Goal: Navigation & Orientation: Find specific page/section

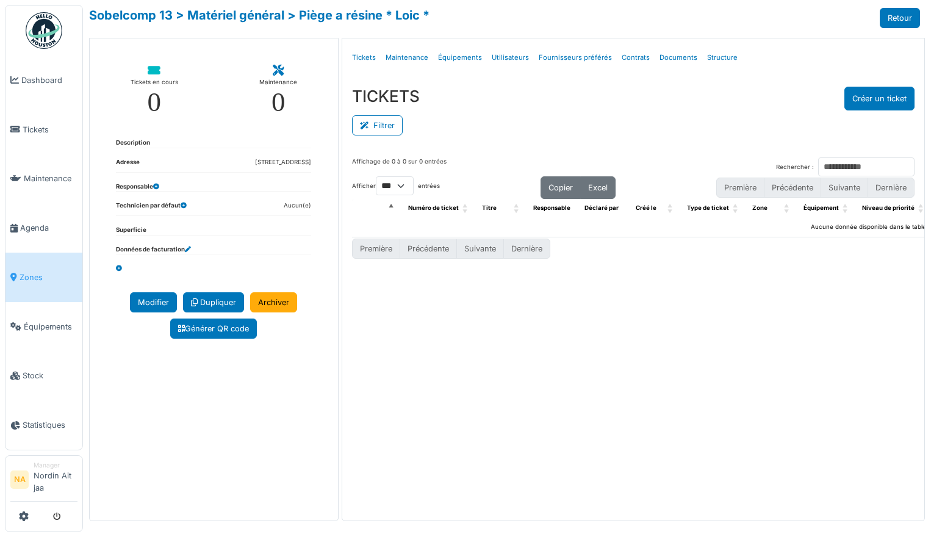
select select "***"
click at [30, 74] on span "Dashboard" at bounding box center [49, 80] width 56 height 12
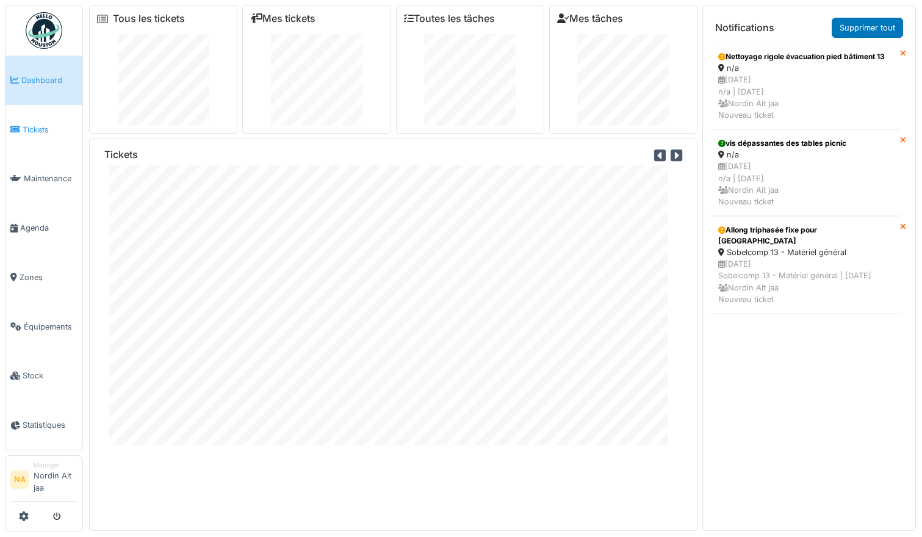
click at [31, 138] on link "Tickets" at bounding box center [43, 129] width 77 height 49
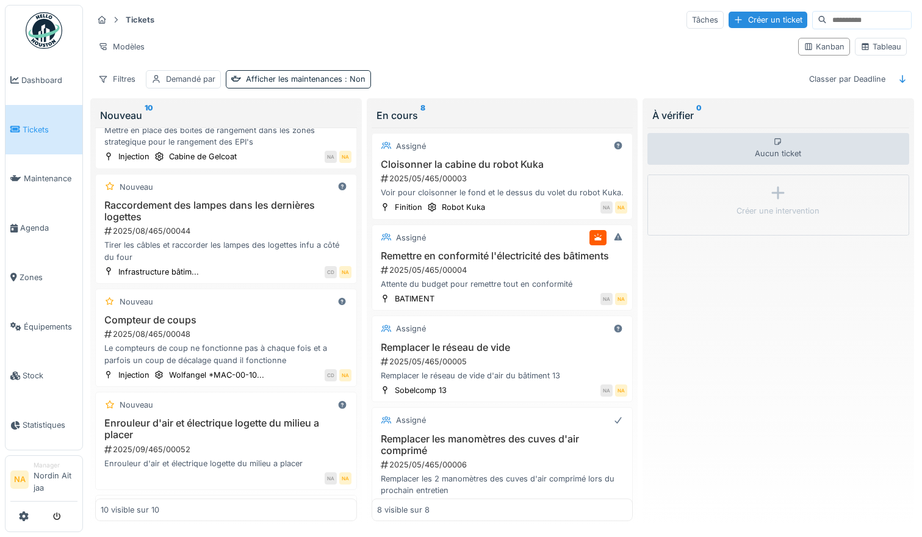
scroll to position [244, 0]
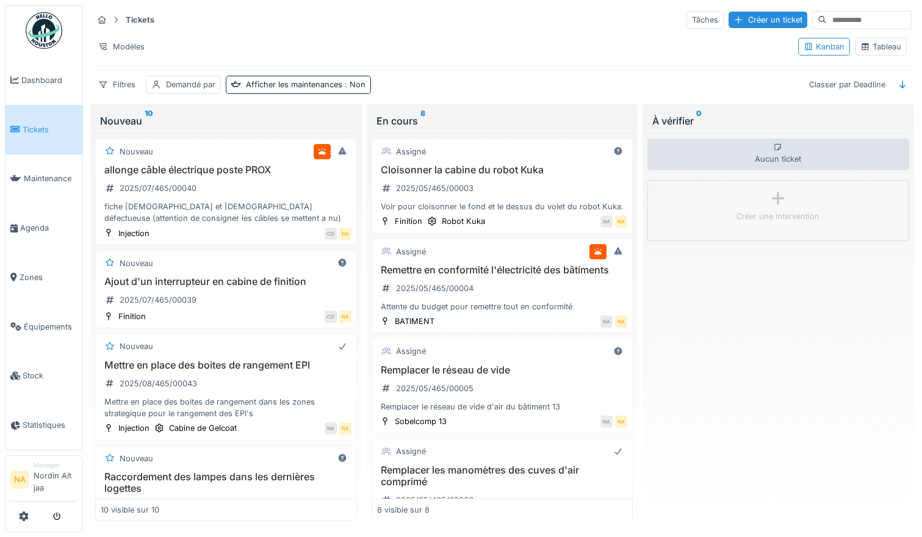
scroll to position [501, 0]
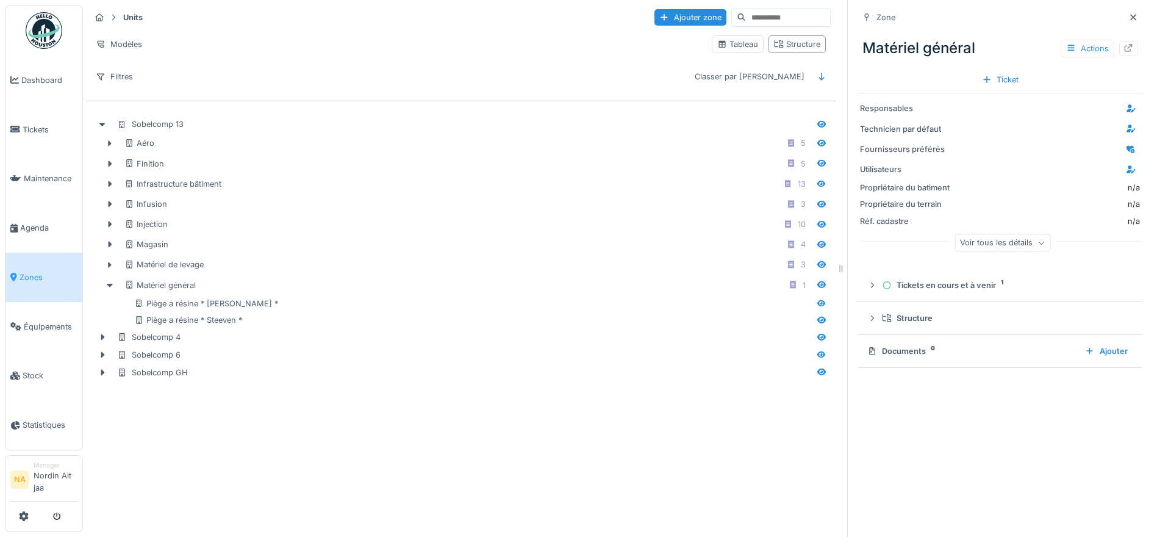
click at [42, 287] on link "Zones" at bounding box center [43, 277] width 77 height 49
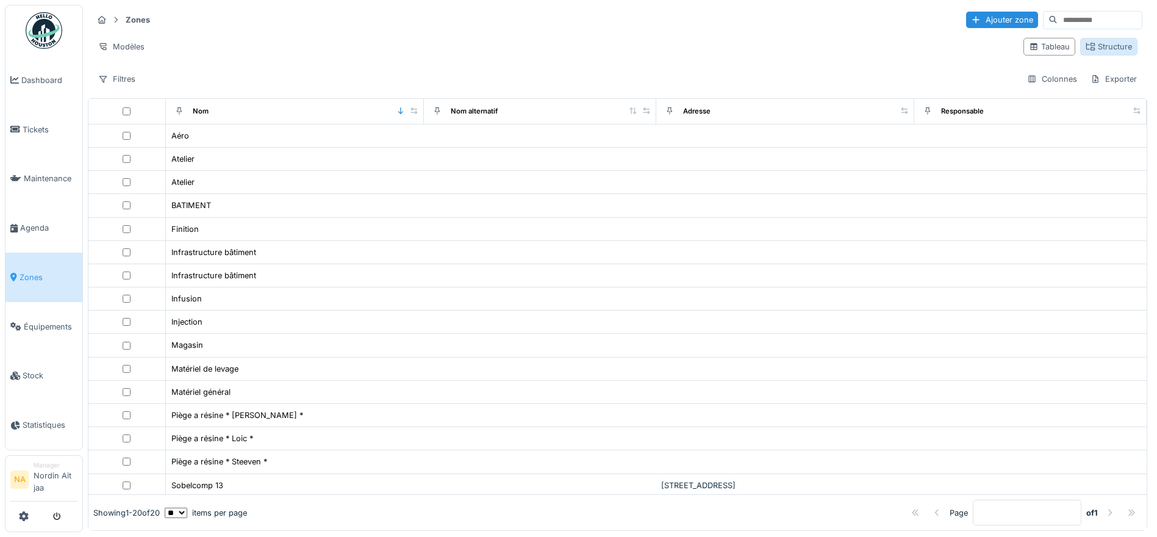
drag, startPoint x: 1093, startPoint y: 32, endPoint x: 1093, endPoint y: 40, distance: 8.0
click at [1093, 40] on div "Zones Ajouter zone Modèles Tableau Structure Filtres Colonnes Exporter" at bounding box center [618, 49] width 1060 height 88
click at [1091, 43] on div "Structure" at bounding box center [1109, 47] width 46 height 12
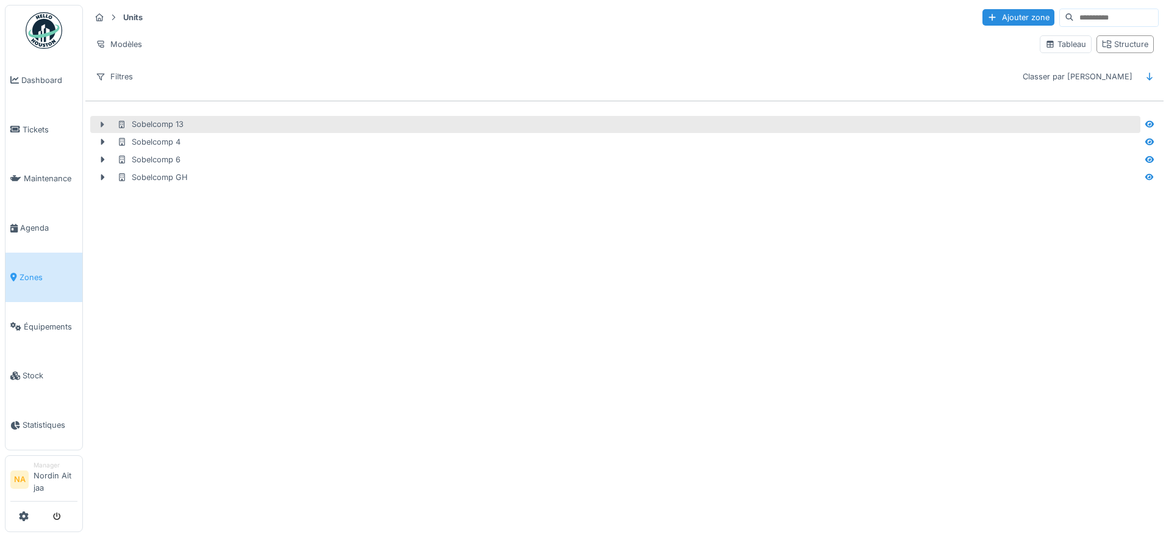
click at [102, 123] on icon at bounding box center [103, 124] width 4 height 6
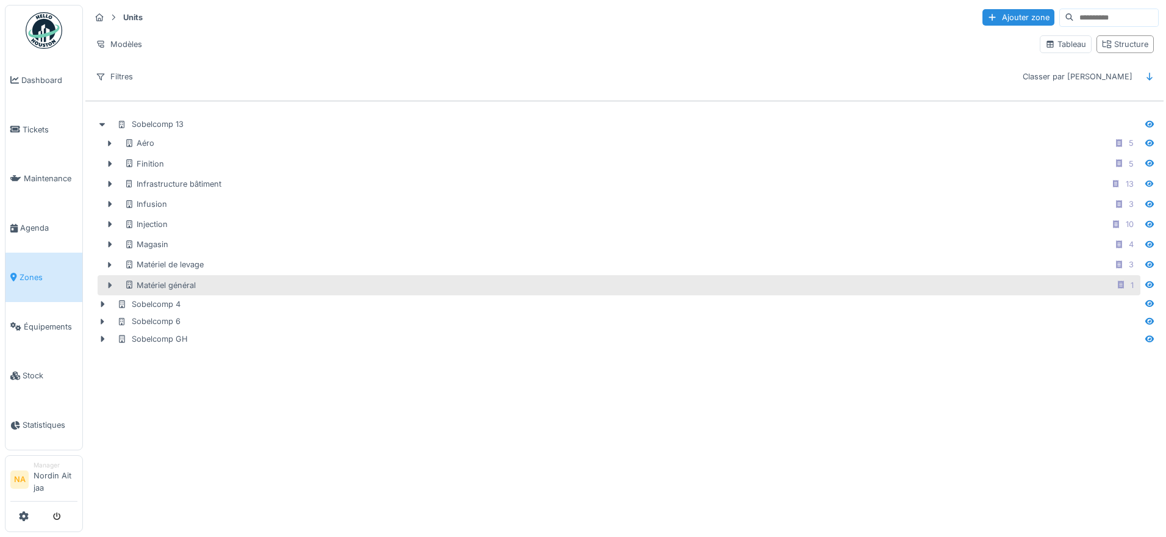
click at [107, 284] on icon at bounding box center [110, 285] width 10 height 8
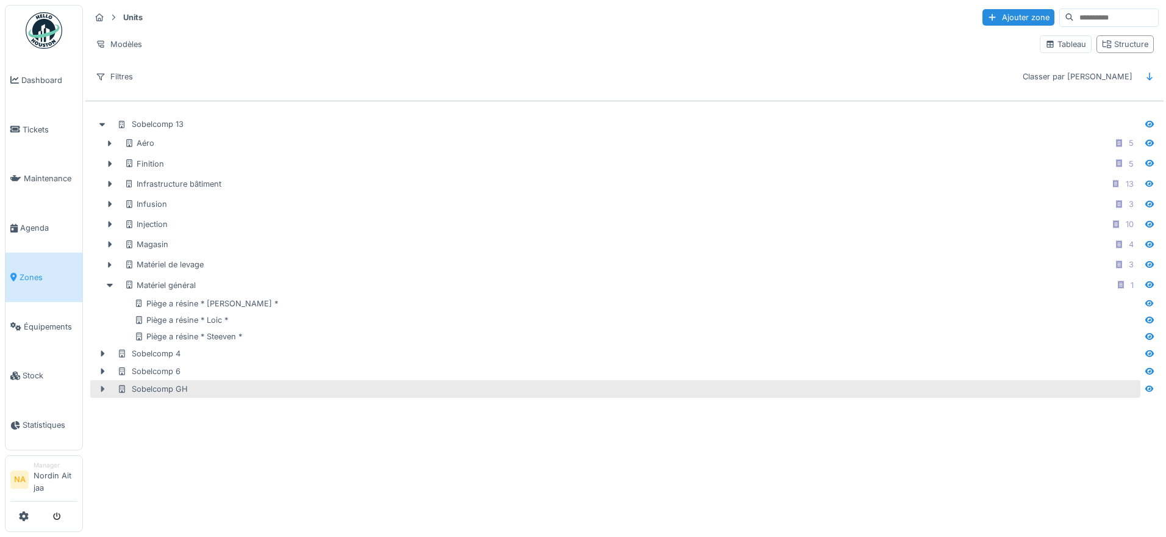
click at [101, 384] on div at bounding box center [103, 389] width 20 height 13
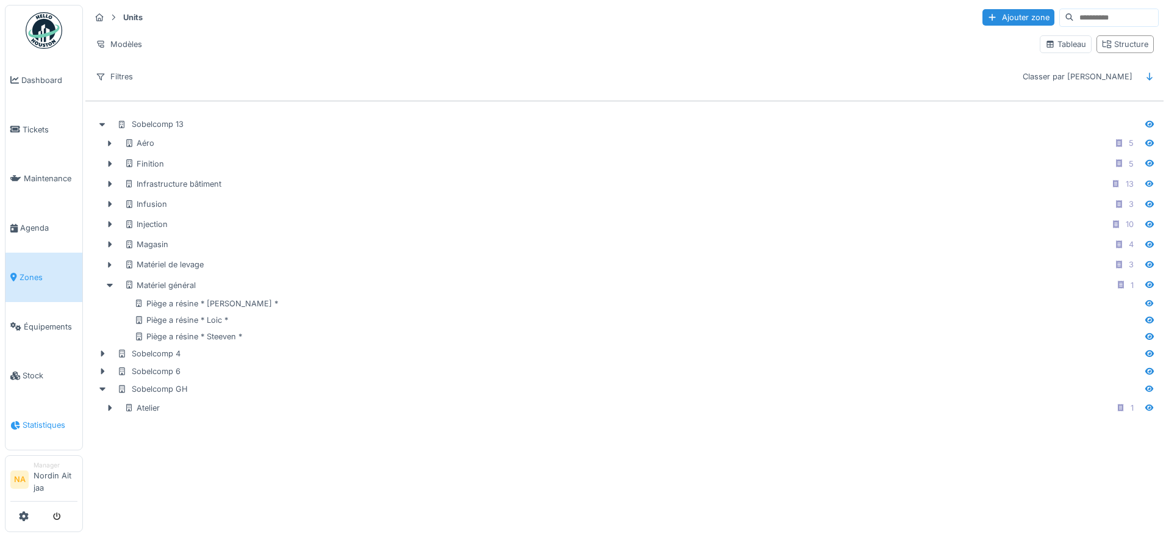
click at [40, 408] on link "Statistiques" at bounding box center [43, 424] width 77 height 49
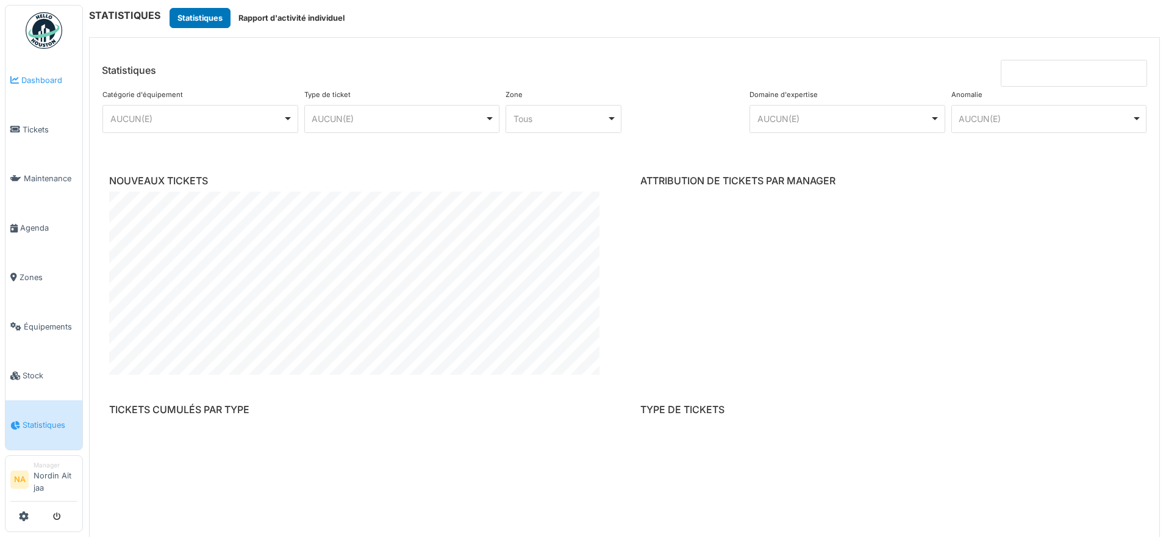
click at [57, 88] on link "Dashboard" at bounding box center [43, 80] width 77 height 49
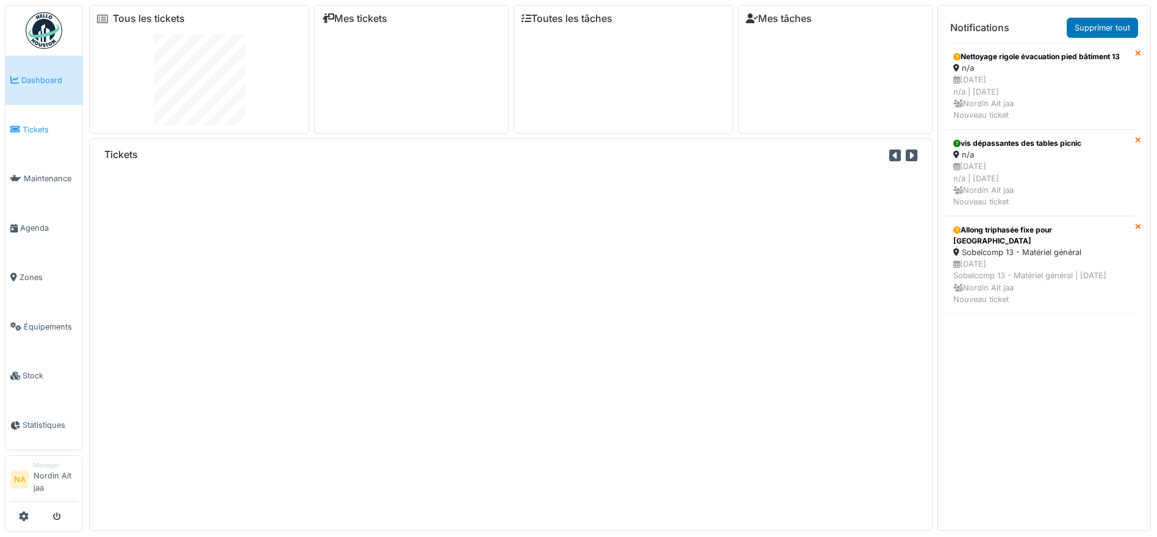
click at [35, 137] on link "Tickets" at bounding box center [43, 129] width 77 height 49
